Goal: Task Accomplishment & Management: Manage account settings

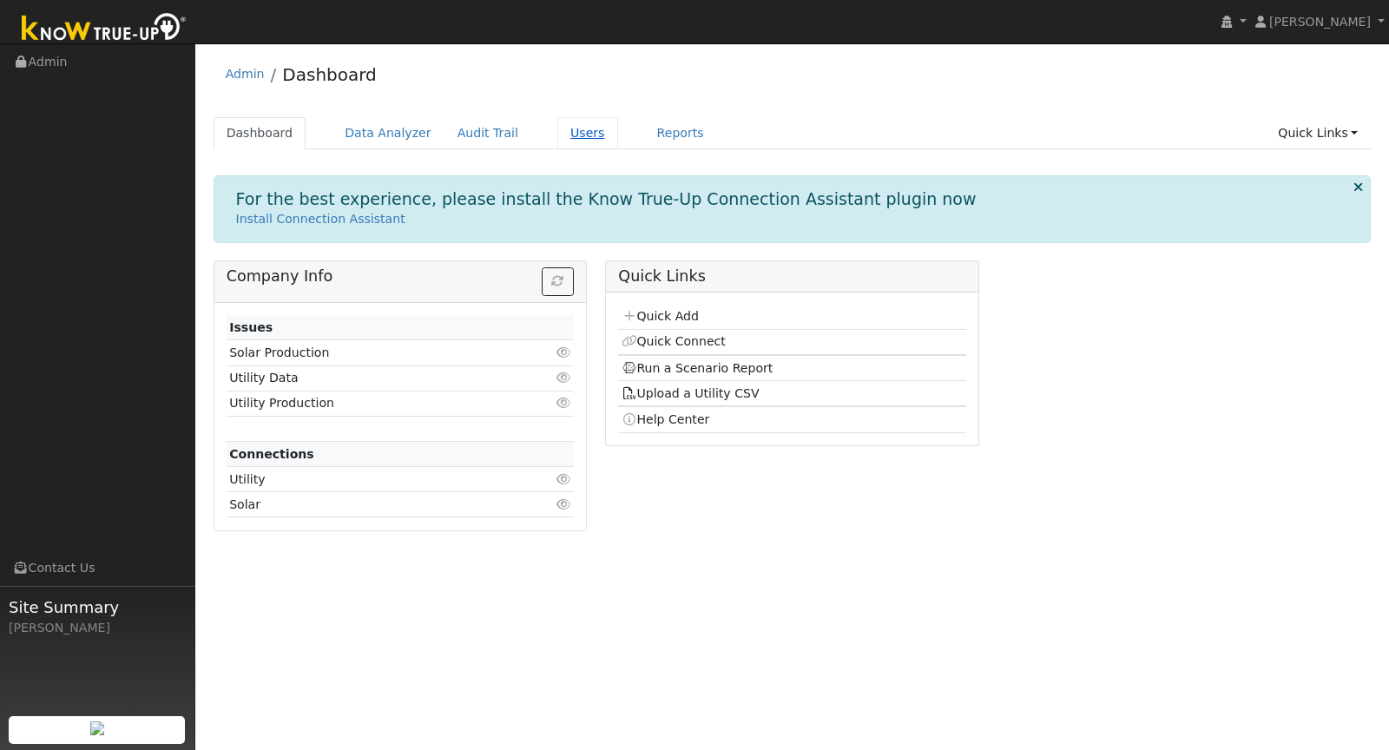
click at [579, 143] on link "Users" at bounding box center [587, 133] width 61 height 32
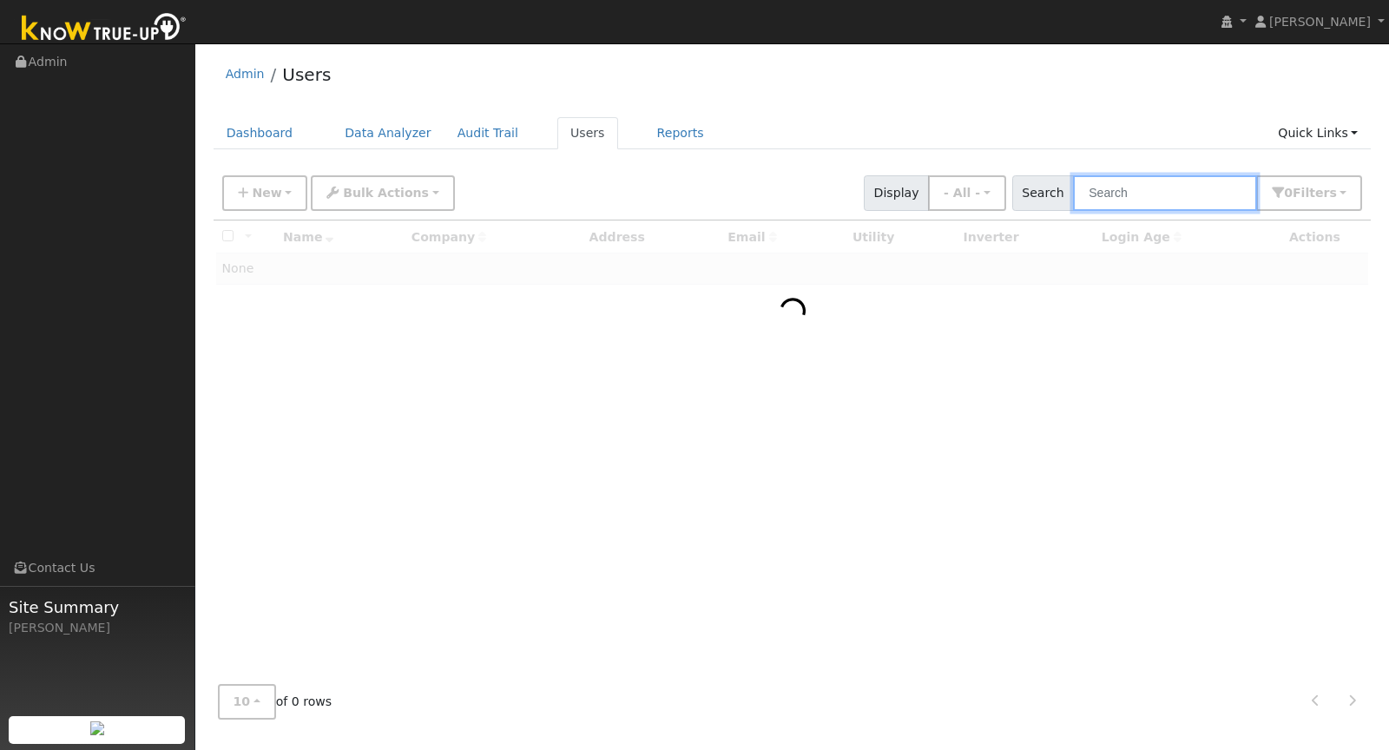
click at [1171, 194] on input "text" at bounding box center [1165, 193] width 184 height 36
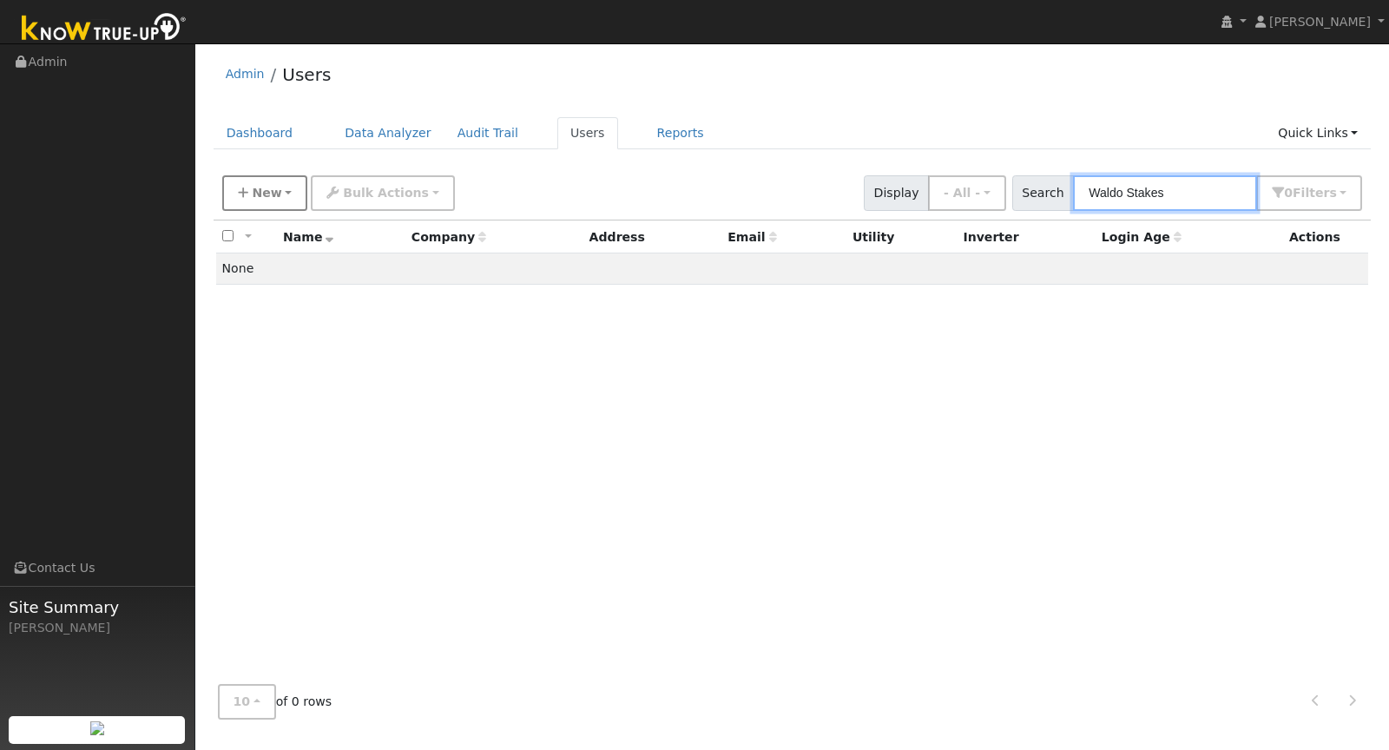
type input "Waldo Stakes"
click at [266, 191] on span "New" at bounding box center [267, 193] width 30 height 14
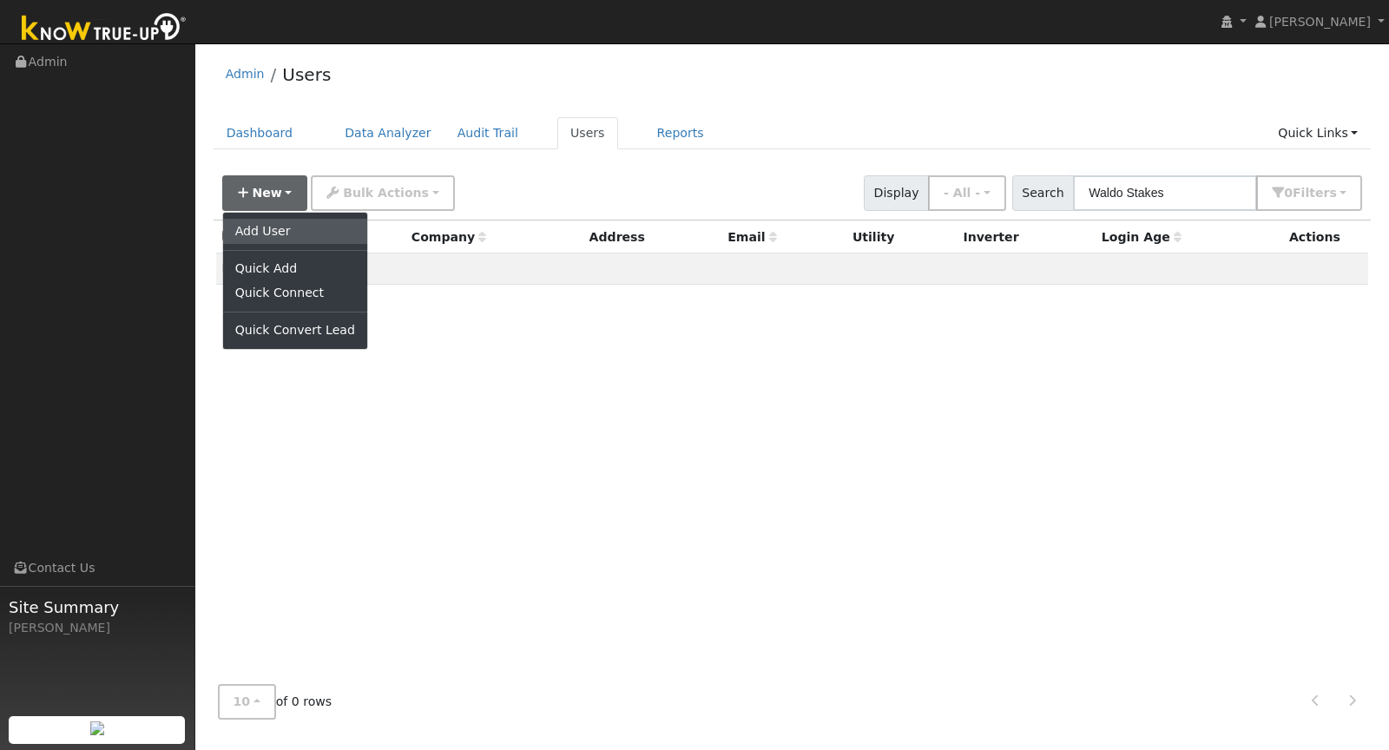
click at [271, 221] on link "Add User" at bounding box center [295, 231] width 144 height 24
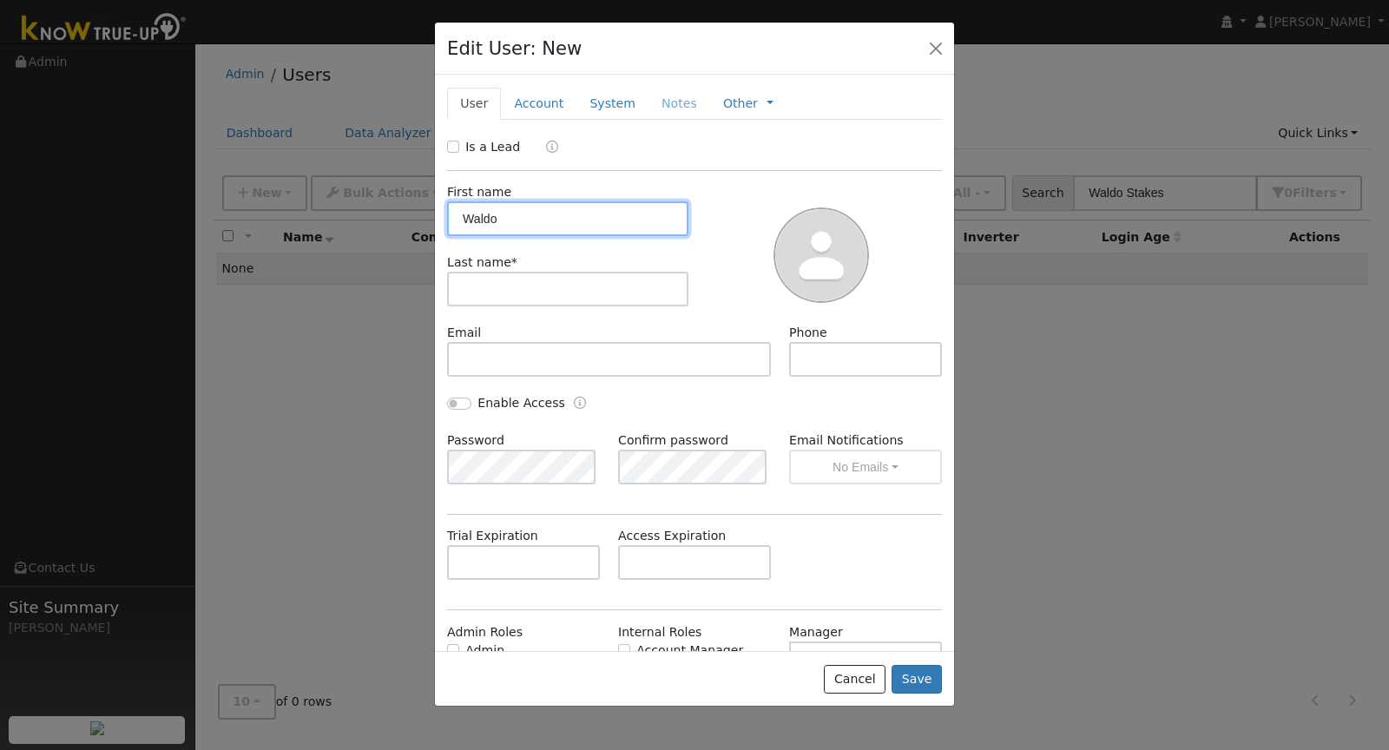
type input "Waldo"
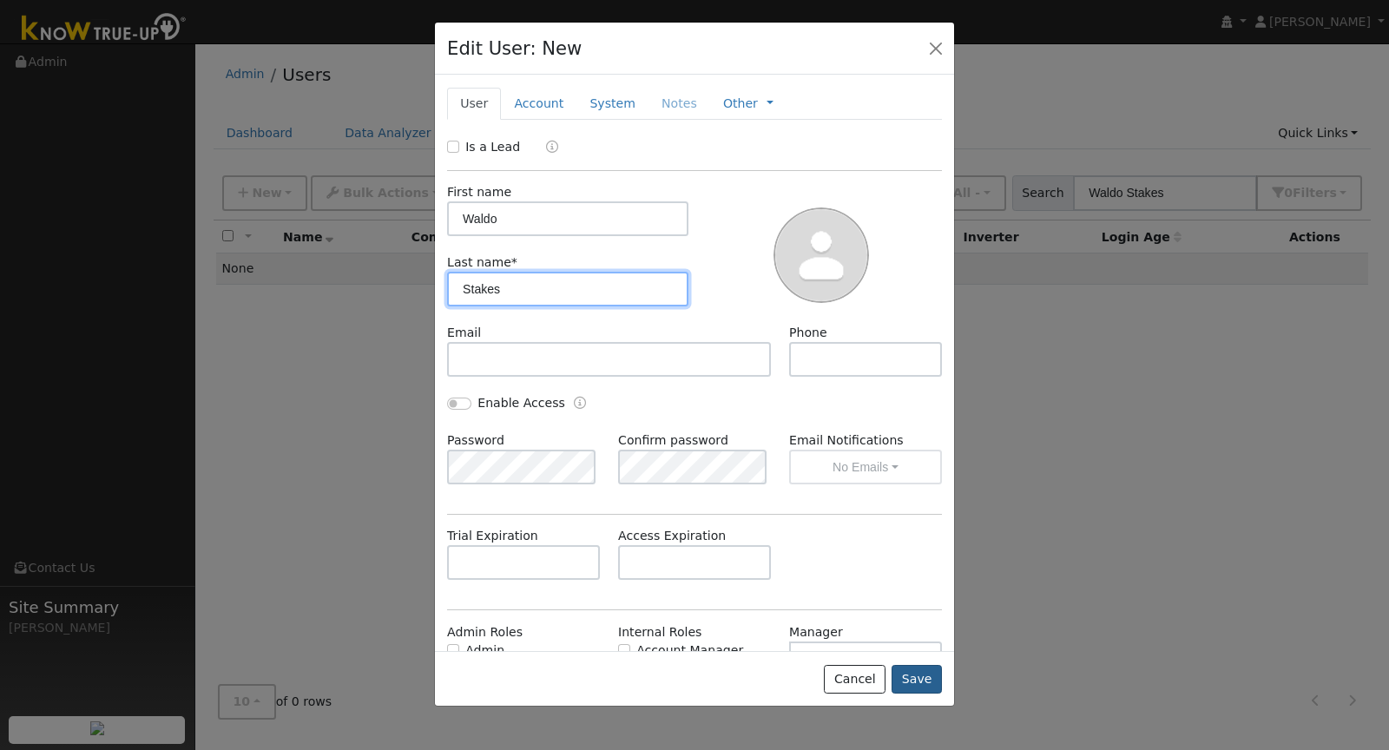
type input "Stakes"
click at [914, 685] on button "Save" at bounding box center [917, 680] width 50 height 30
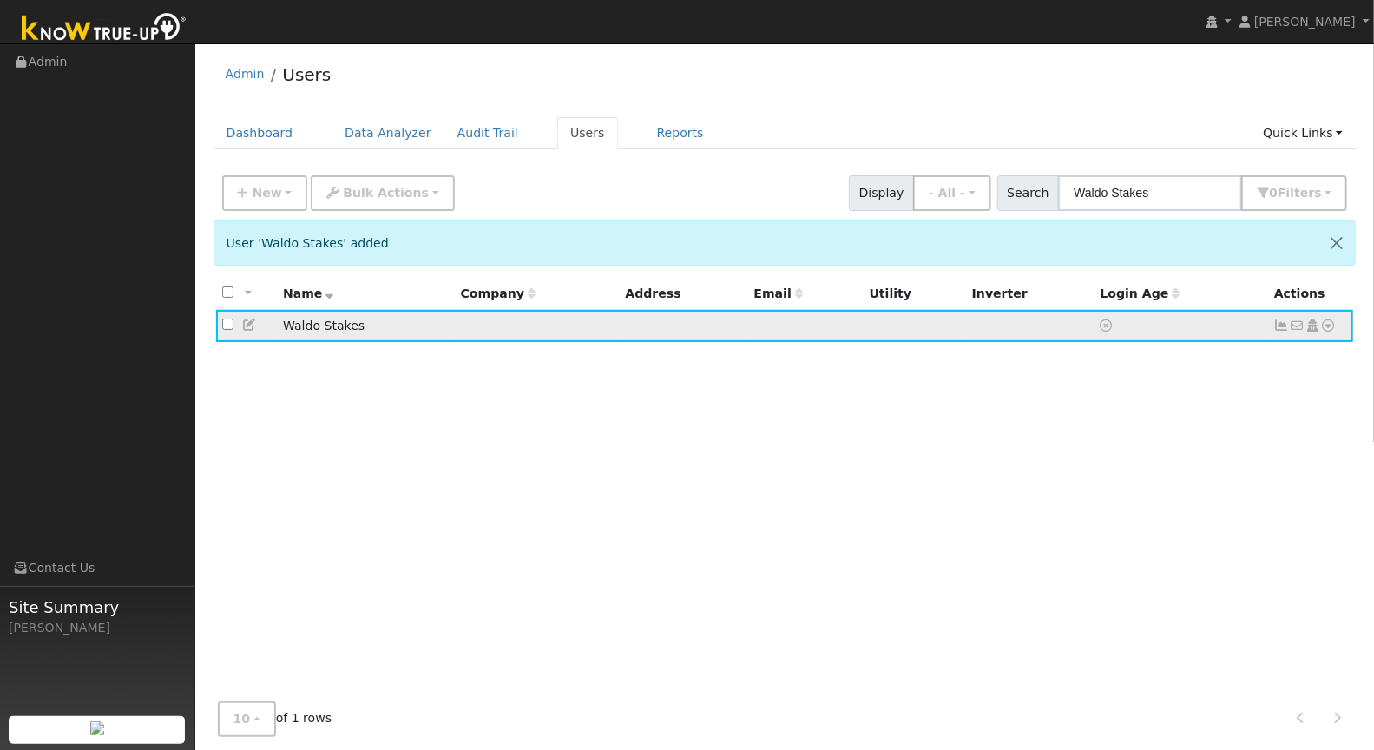
click at [1329, 324] on icon at bounding box center [1329, 326] width 16 height 12
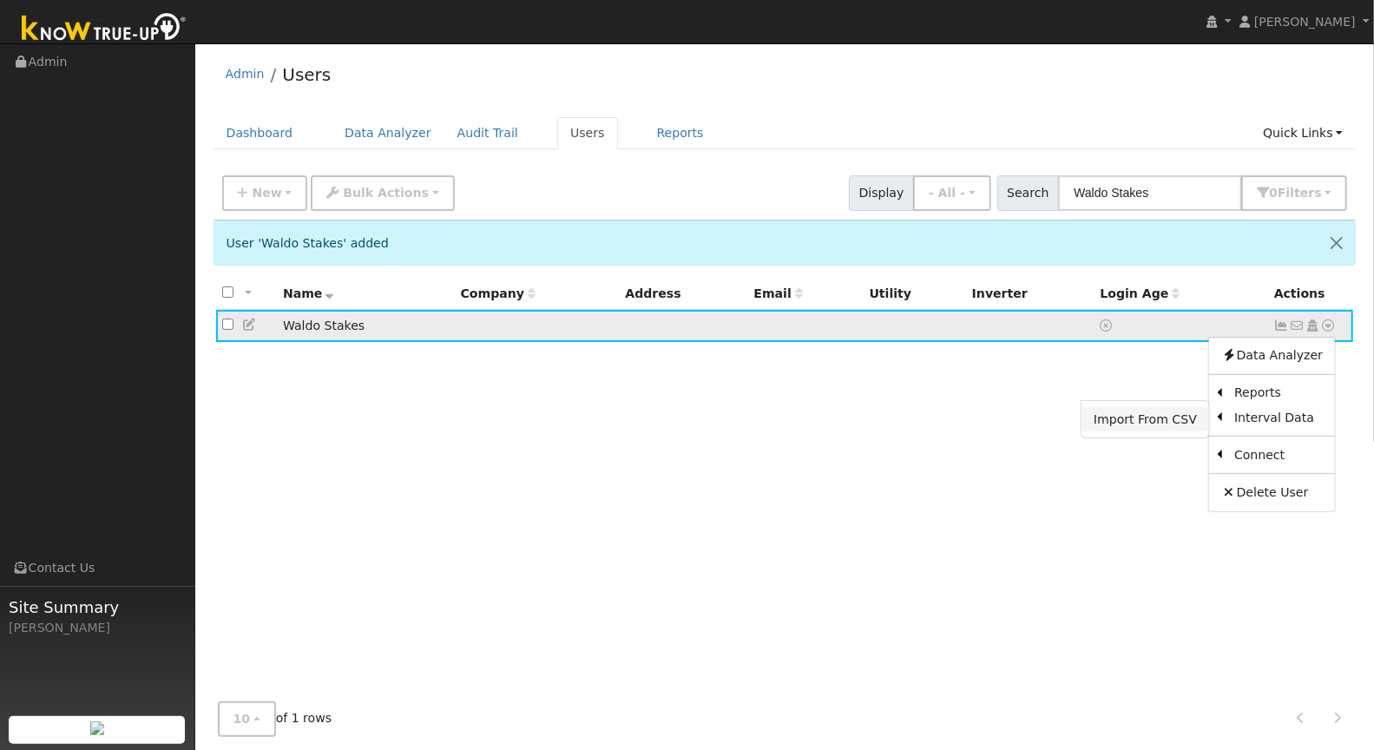
click at [1174, 413] on link "Import From CSV" at bounding box center [1146, 419] width 128 height 24
